Goal: Information Seeking & Learning: Find specific fact

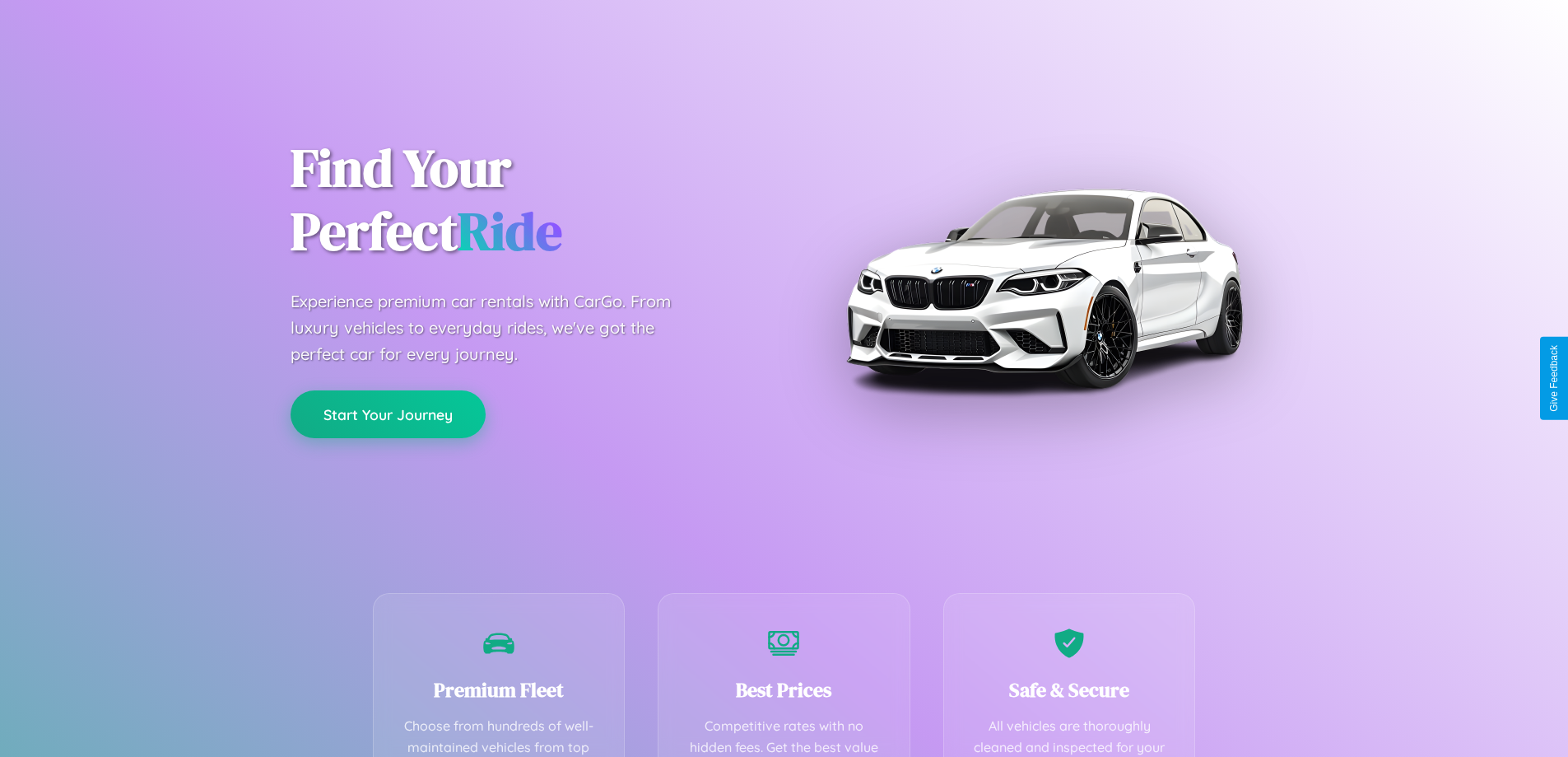
click at [387, 414] on button "Start Your Journey" at bounding box center [388, 414] width 195 height 48
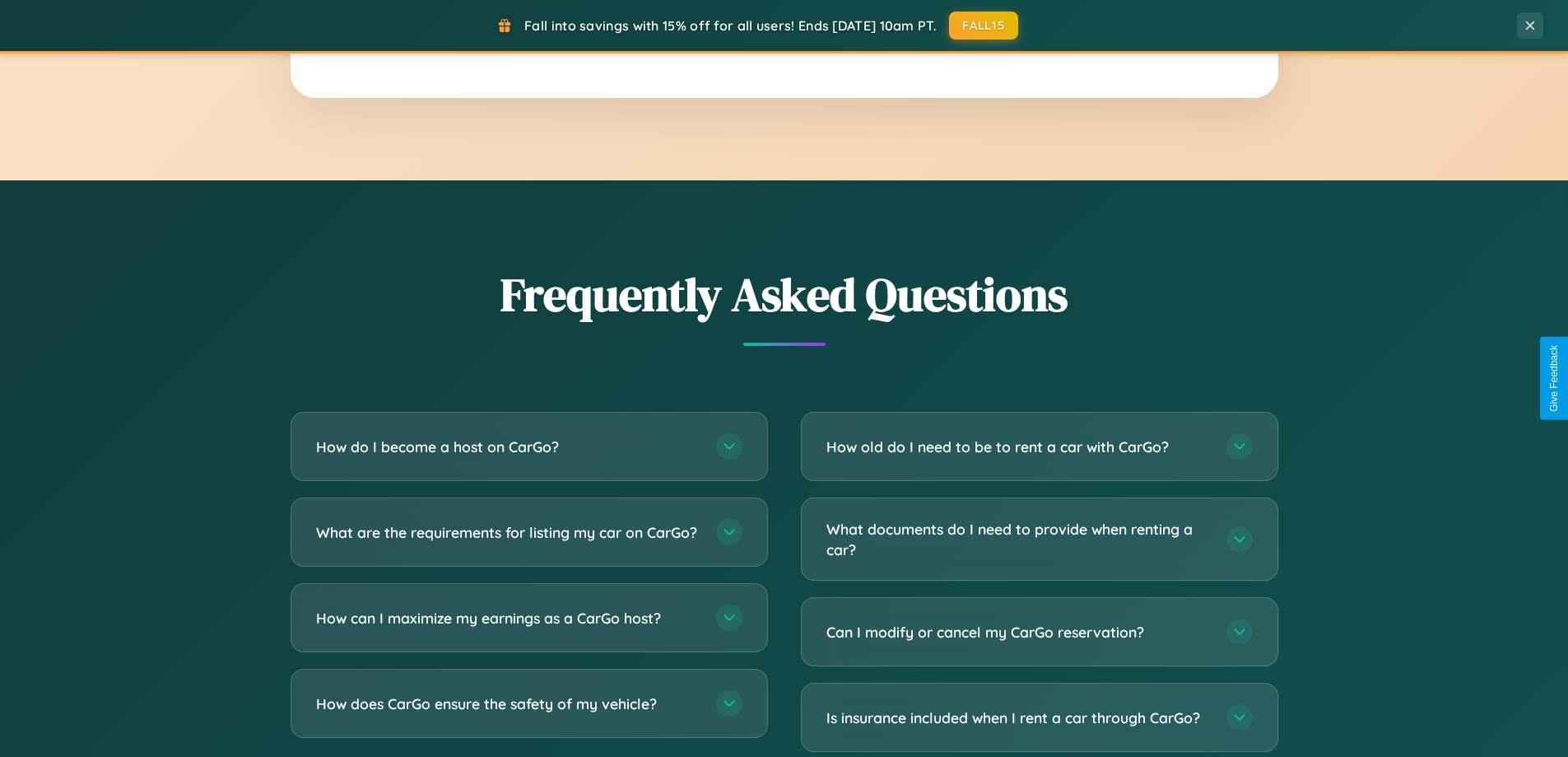
scroll to position [3167, 0]
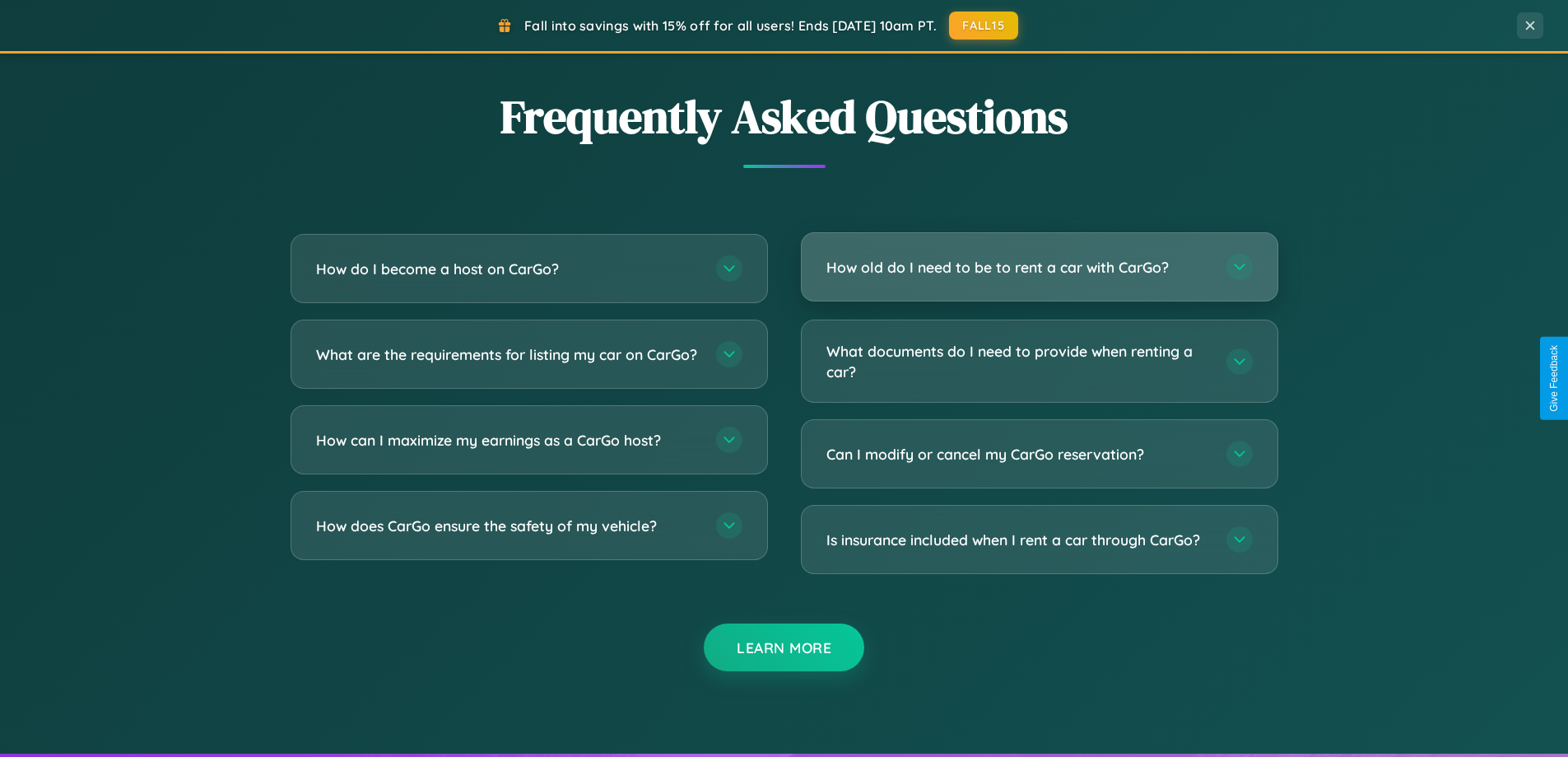
click at [1039, 266] on h3 "How old do I need to be to rent a car with CarGo?" at bounding box center [1017, 266] width 383 height 20
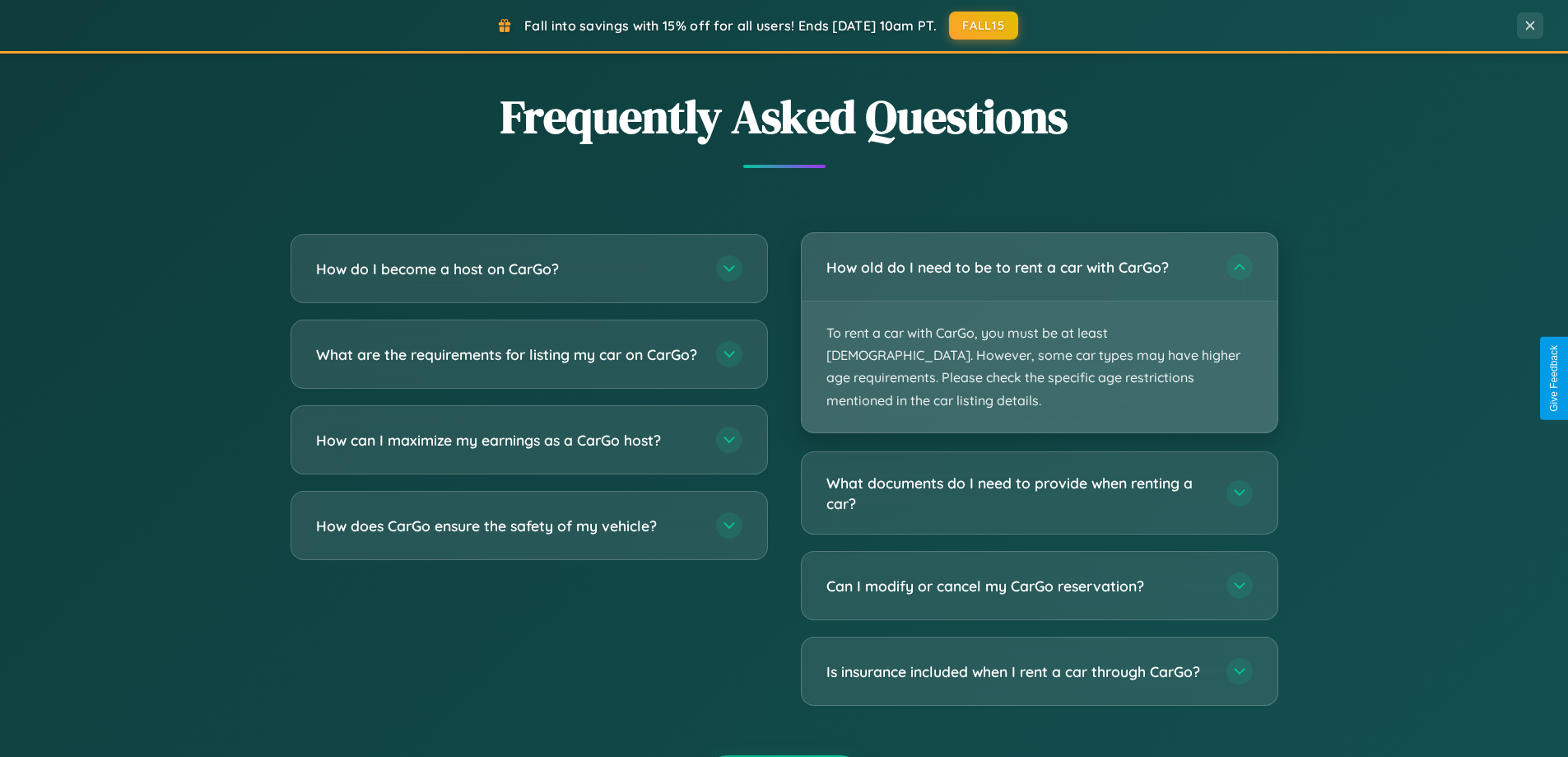
click at [1039, 321] on p "To rent a car with CarGo, you must be at least [DEMOGRAPHIC_DATA]. However, som…" at bounding box center [1039, 367] width 476 height 131
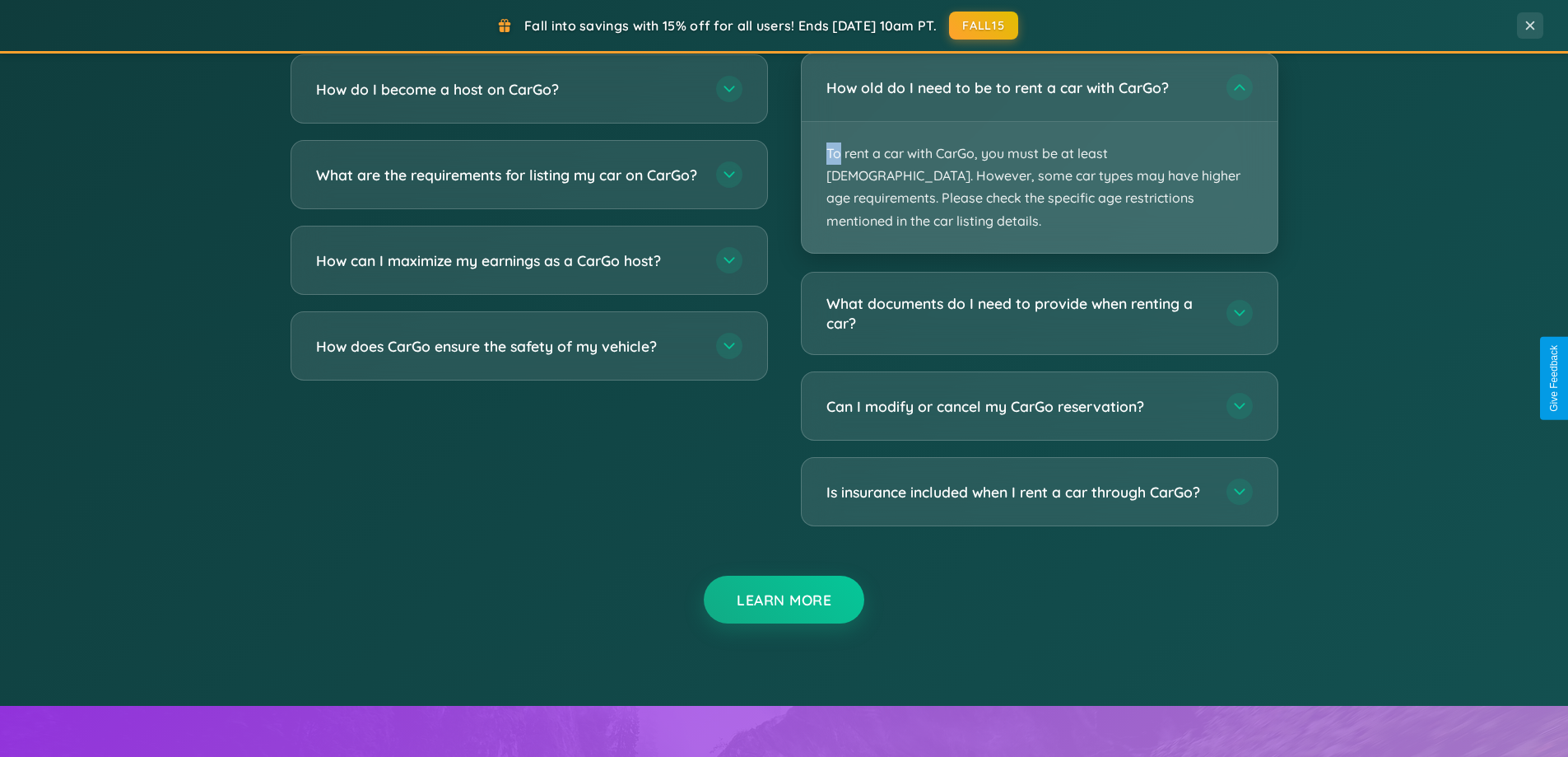
scroll to position [2798, 0]
